Goal: Navigation & Orientation: Find specific page/section

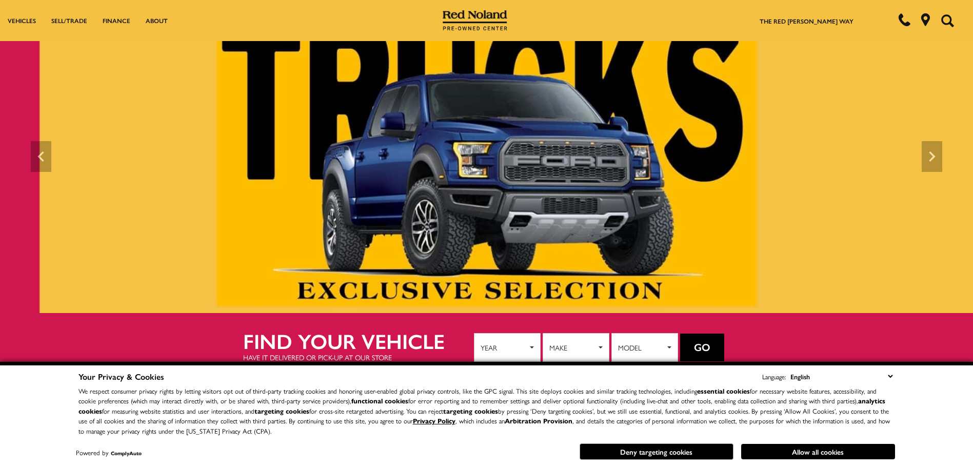
scroll to position [205, 0]
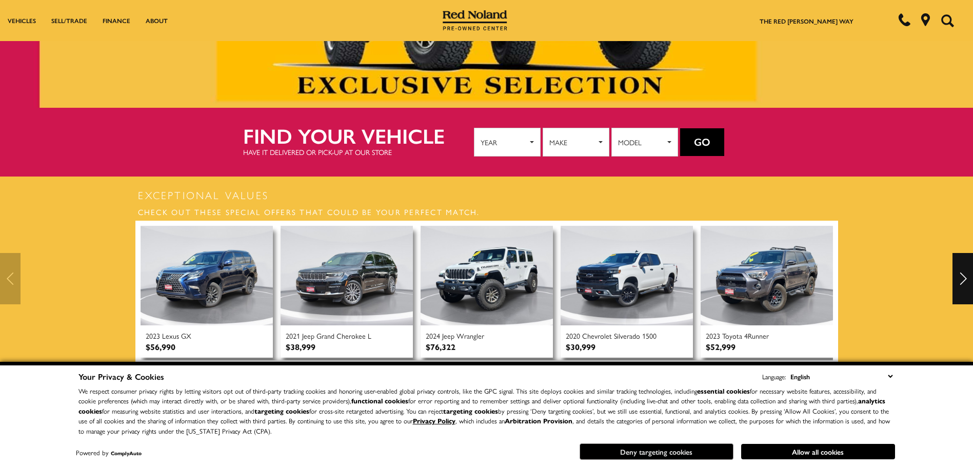
click at [671, 449] on button "Deny targeting cookies" at bounding box center [657, 451] width 154 height 16
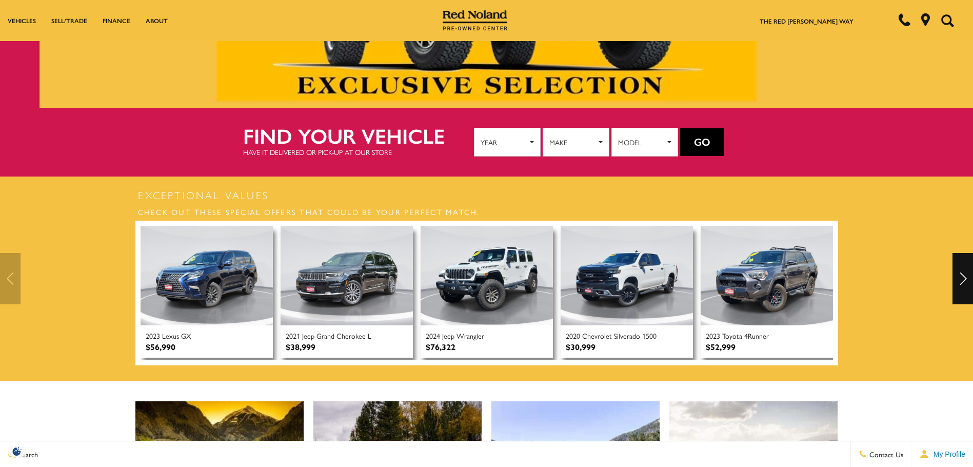
click at [912, 278] on div at bounding box center [486, 278] width 973 height 51
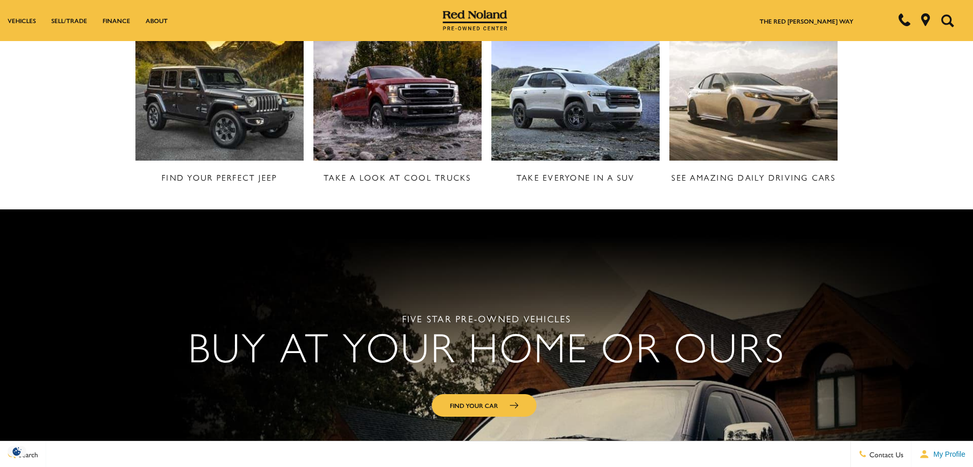
scroll to position [359, 0]
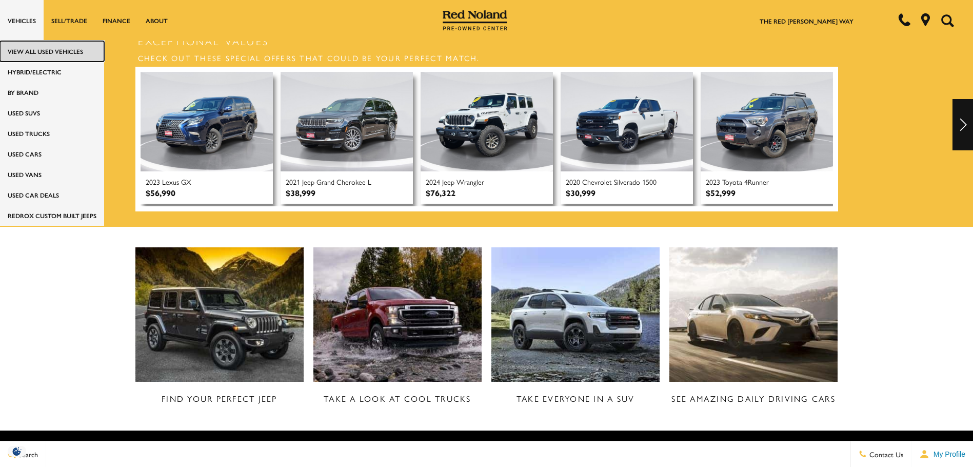
click at [53, 50] on link "View All Used Vehicles" at bounding box center [52, 51] width 104 height 21
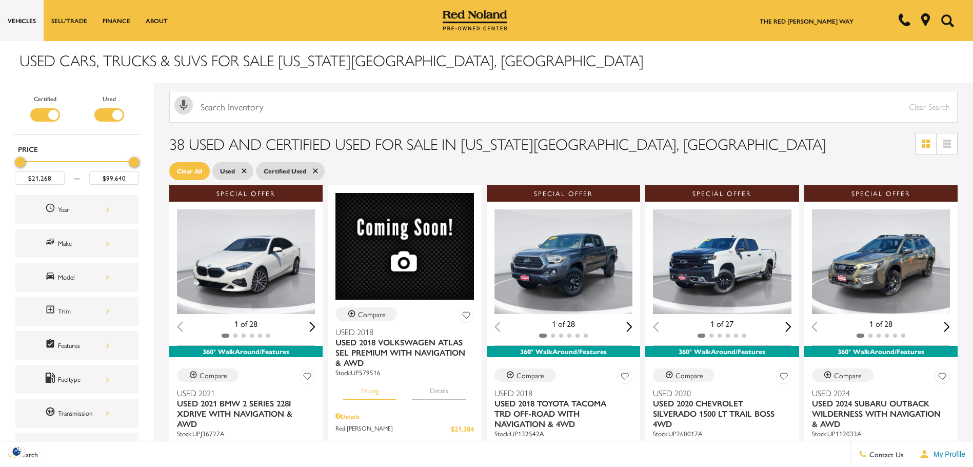
drag, startPoint x: 18, startPoint y: 162, endPoint x: 2, endPoint y: 160, distance: 16.5
click at [2, 160] on div "Certified Used Type Price $21,268 $99,640 Year Make Model Trim Features Fueltyp…" at bounding box center [77, 349] width 154 height 532
